Goal: Contribute content: Share content

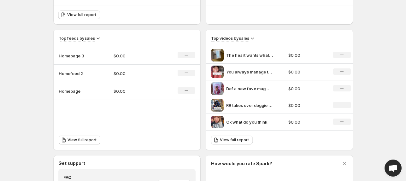
scroll to position [194, 0]
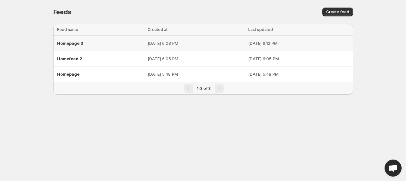
click at [78, 48] on div "Homepage 3" at bounding box center [100, 43] width 87 height 11
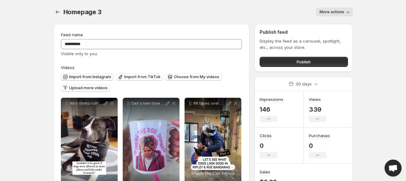
click at [90, 76] on span "Import from Instagram" at bounding box center [90, 76] width 42 height 5
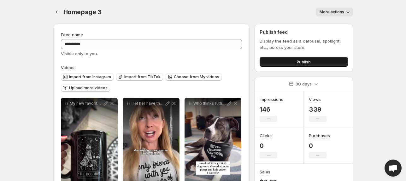
click at [299, 58] on button "Publish" at bounding box center [303, 62] width 88 height 10
click at [299, 62] on span "Publish" at bounding box center [303, 62] width 14 height 6
click at [294, 60] on button "Publish" at bounding box center [303, 62] width 88 height 10
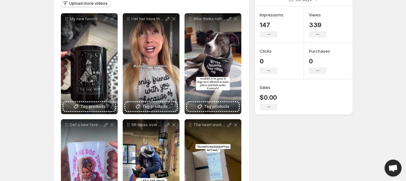
scroll to position [87, 0]
